Goal: Task Accomplishment & Management: Use online tool/utility

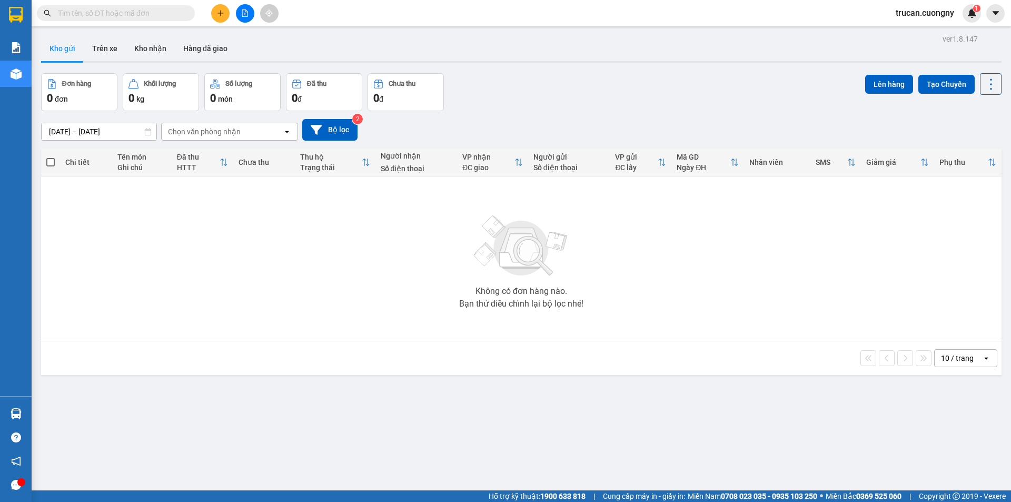
click at [250, 14] on button at bounding box center [245, 13] width 18 height 18
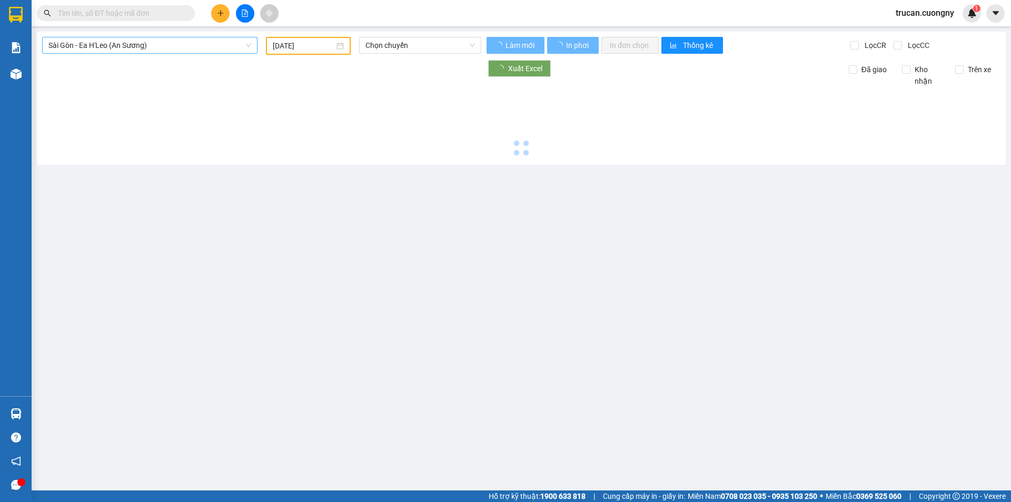
click at [192, 44] on span "Sài Gòn - Ea H'Leo (An Sương)" at bounding box center [149, 45] width 203 height 16
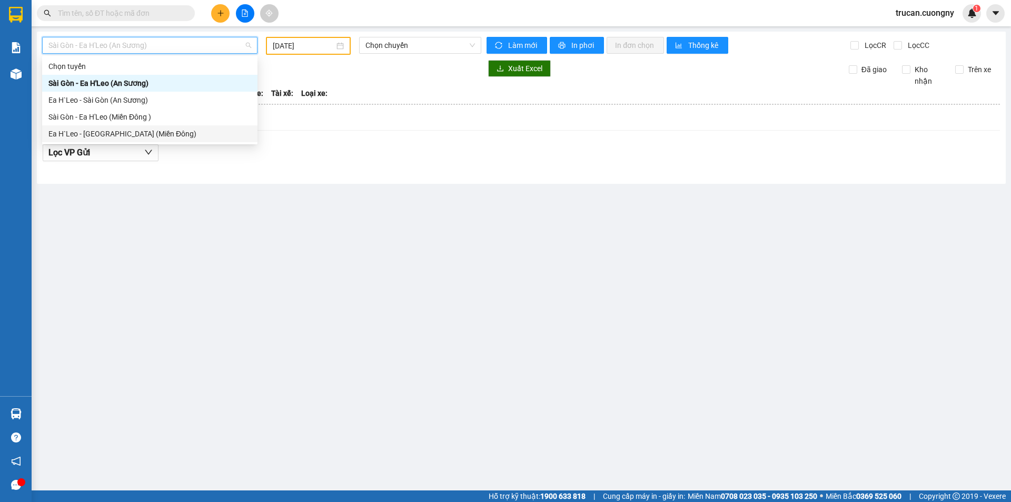
click at [124, 132] on div "Ea H`Leo - [GEOGRAPHIC_DATA] (Miền Đông)" at bounding box center [149, 134] width 203 height 12
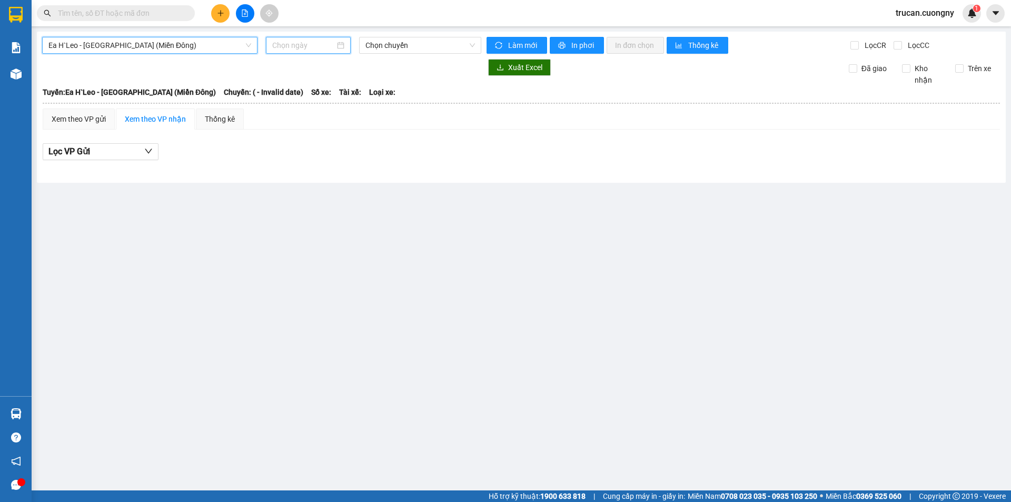
click at [330, 47] on input at bounding box center [303, 45] width 63 height 12
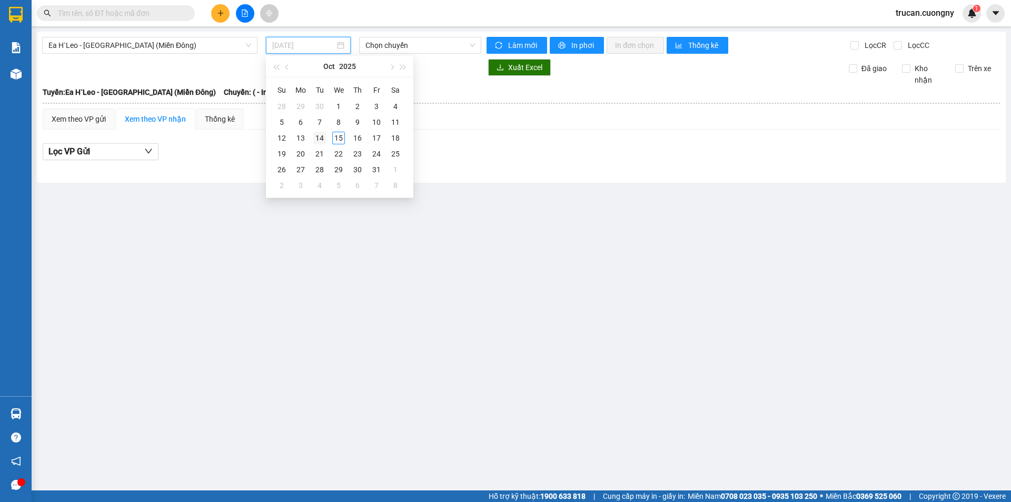
type input "[DATE]"
click at [319, 139] on div "14" at bounding box center [319, 138] width 13 height 13
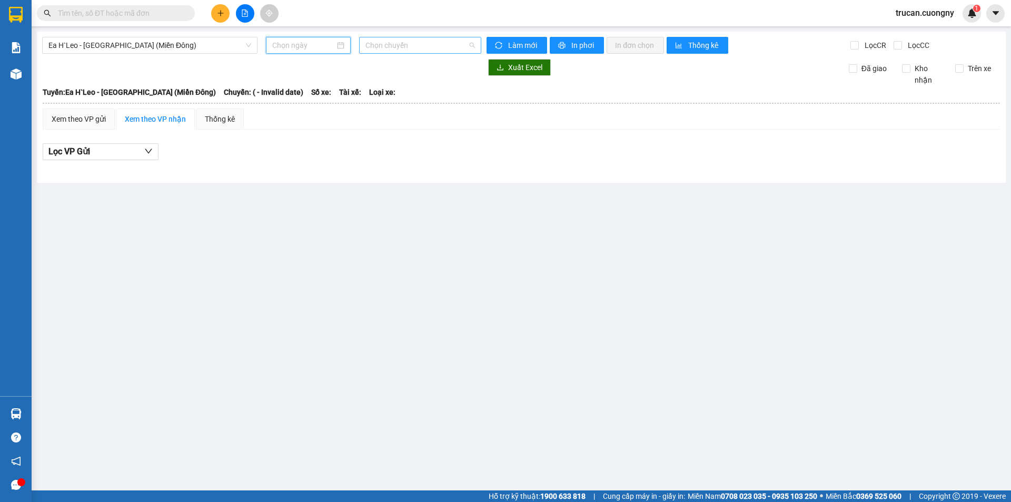
click at [406, 44] on span "Chọn chuyến" at bounding box center [419, 45] width 109 height 16
click at [406, 45] on span "Chọn chuyến" at bounding box center [419, 45] width 109 height 16
click at [326, 44] on input at bounding box center [303, 45] width 63 height 12
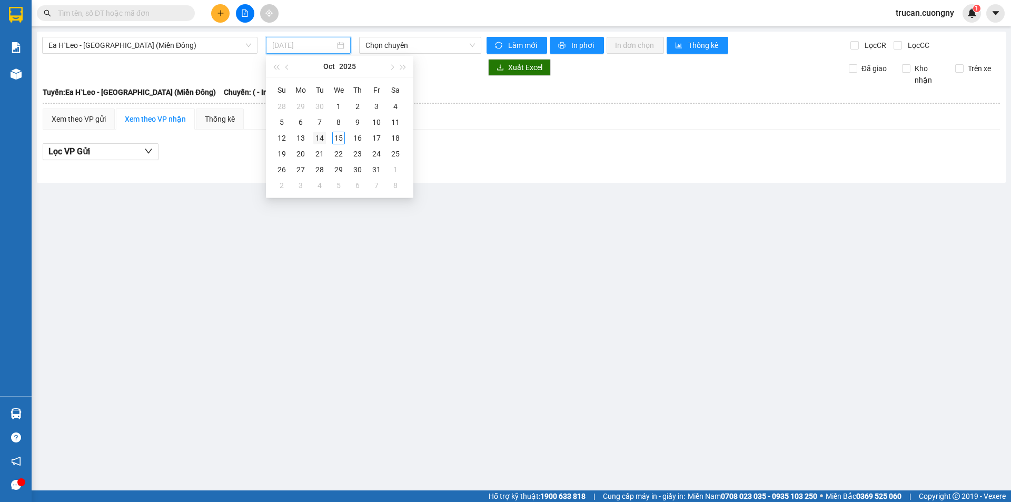
type input "[DATE]"
click at [319, 133] on div "14" at bounding box center [319, 138] width 13 height 13
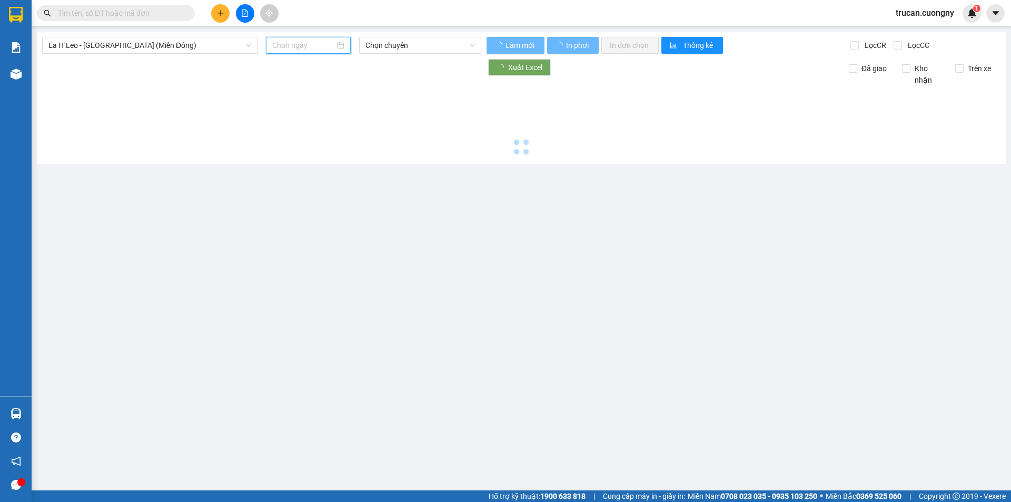
type input "[DATE]"
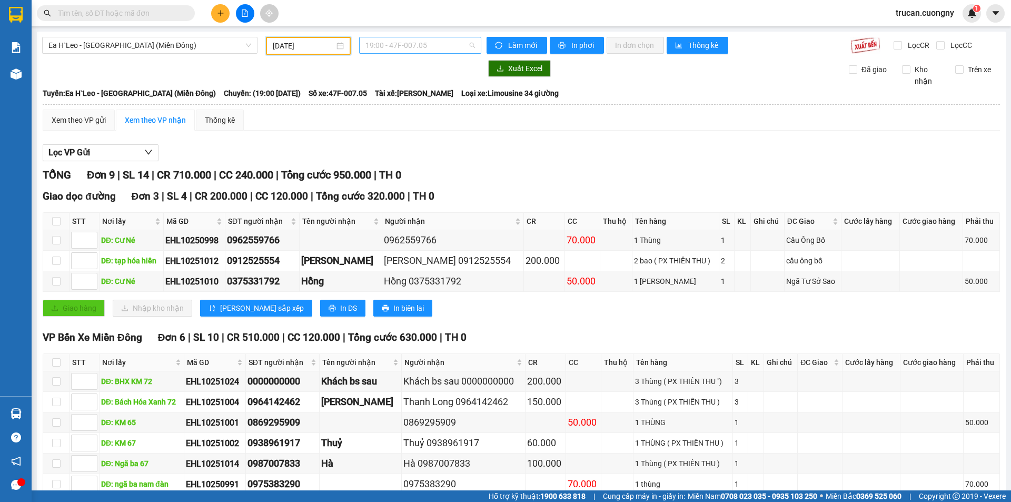
click at [421, 46] on span "19:00 - 47F-007.05" at bounding box center [419, 45] width 109 height 16
click at [571, 43] on span "In phơi" at bounding box center [583, 45] width 24 height 12
click at [444, 50] on span "19:00 - 47F-007.05" at bounding box center [419, 45] width 109 height 16
click at [418, 103] on div "20:00 - 47H-051.20" at bounding box center [404, 100] width 82 height 12
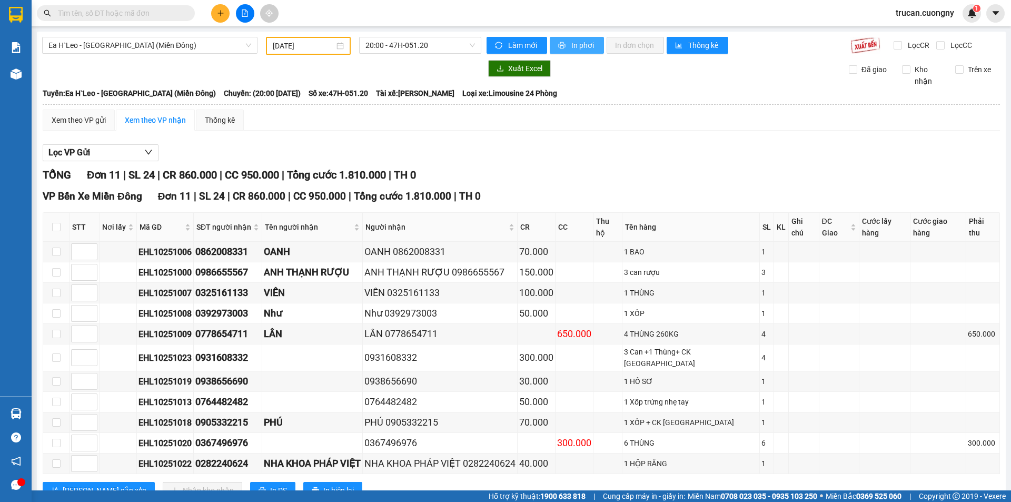
click at [571, 44] on span "In phơi" at bounding box center [583, 45] width 24 height 12
click at [415, 42] on span "20:00 - 47H-051.20" at bounding box center [419, 45] width 109 height 16
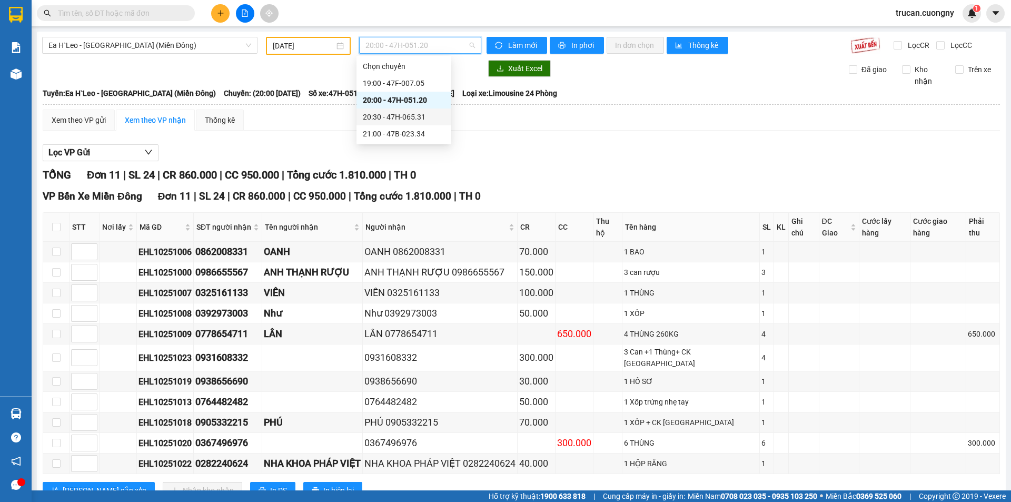
click at [420, 116] on div "20:30 - 47H-065.31" at bounding box center [404, 117] width 82 height 12
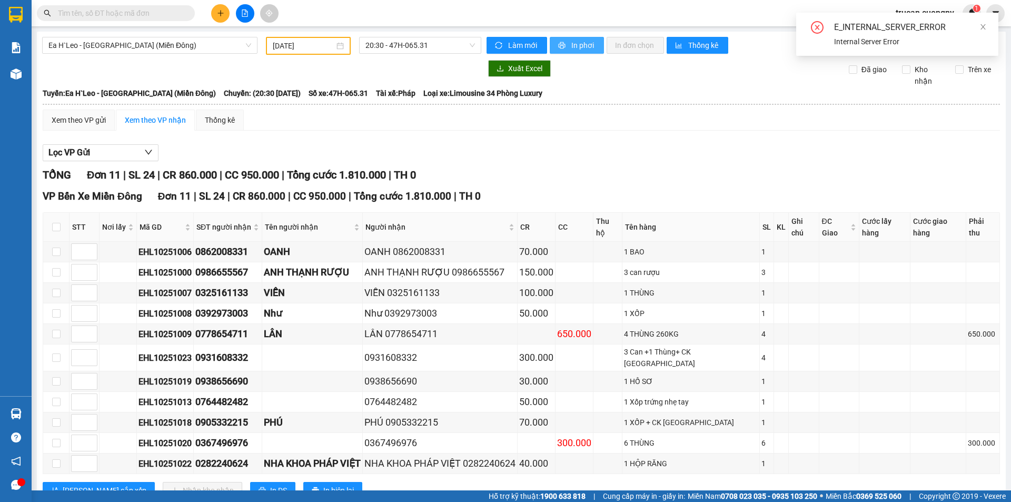
click at [585, 49] on span "In phơi" at bounding box center [583, 45] width 24 height 12
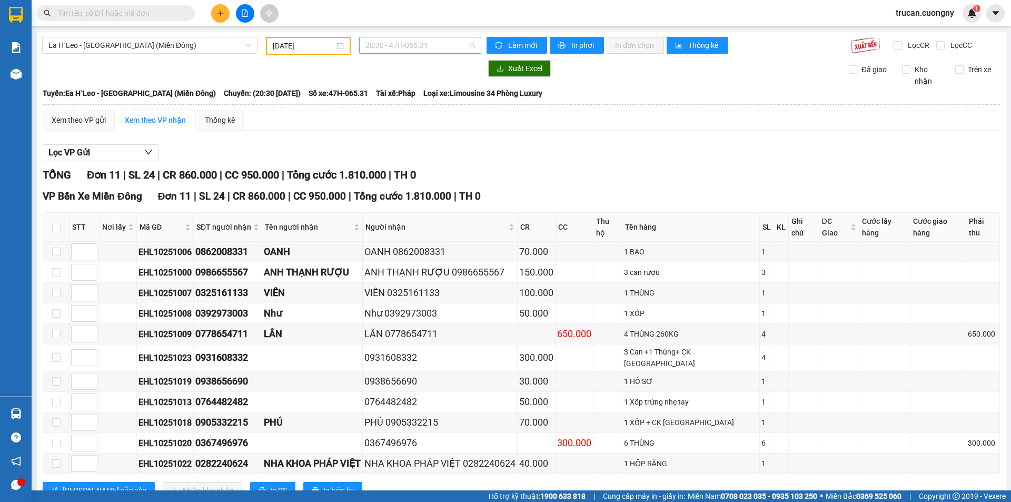
click at [404, 39] on span "20:30 - 47H-065.31" at bounding box center [419, 45] width 109 height 16
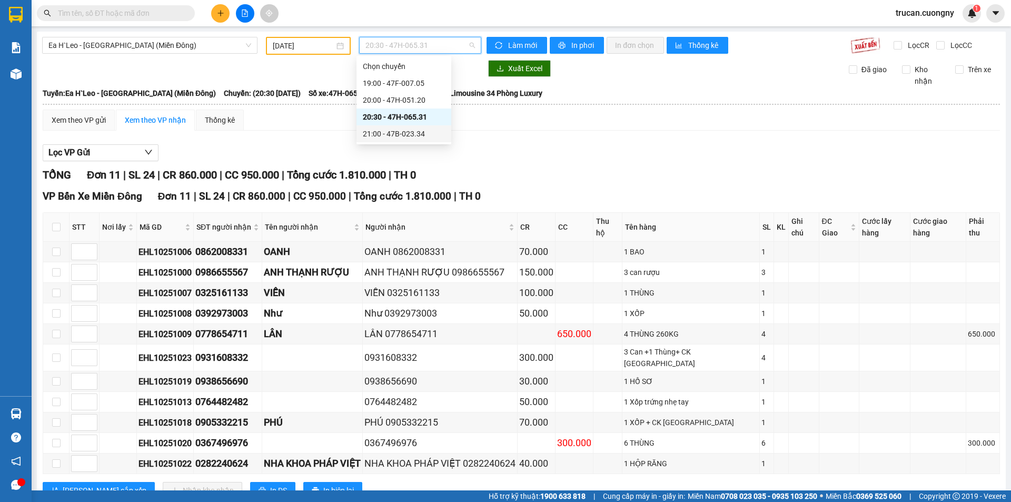
click at [412, 132] on div "21:00 - 47B-023.34" at bounding box center [404, 134] width 82 height 12
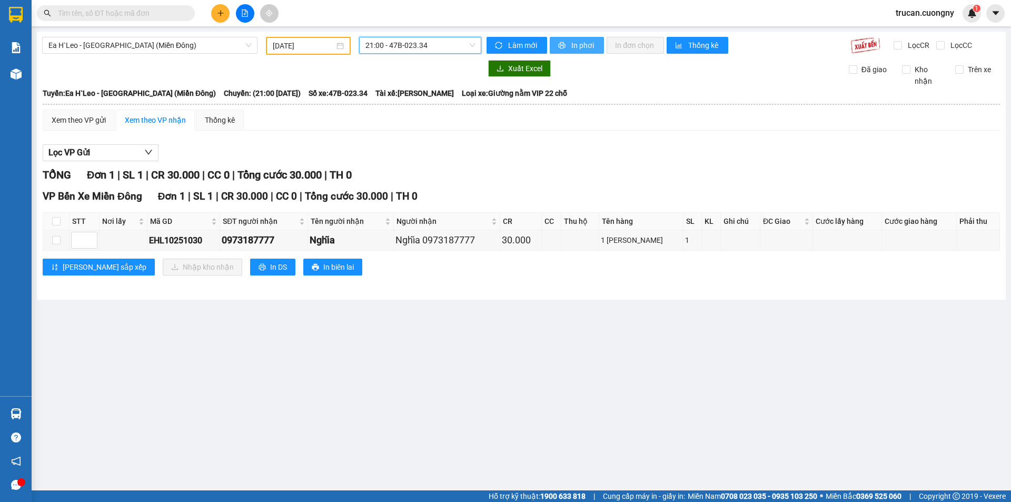
click at [583, 48] on span "In phơi" at bounding box center [583, 45] width 24 height 12
click at [1010, 478] on main "Ea H`Leo - [GEOGRAPHIC_DATA] ([GEOGRAPHIC_DATA]) [DATE] 21:00 - 47B-023.34 Làm …" at bounding box center [505, 245] width 1011 height 490
